Goal: Check status: Check status

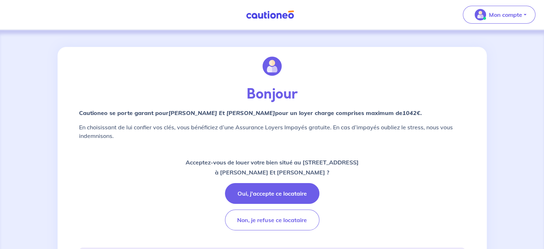
click at [152, 40] on div "Bonjour Cautioneo se porte garant pour Loic Bottichio Et Cindy Mathieu  pour un…" at bounding box center [272, 226] width 544 height 393
